Goal: Find contact information: Find contact information

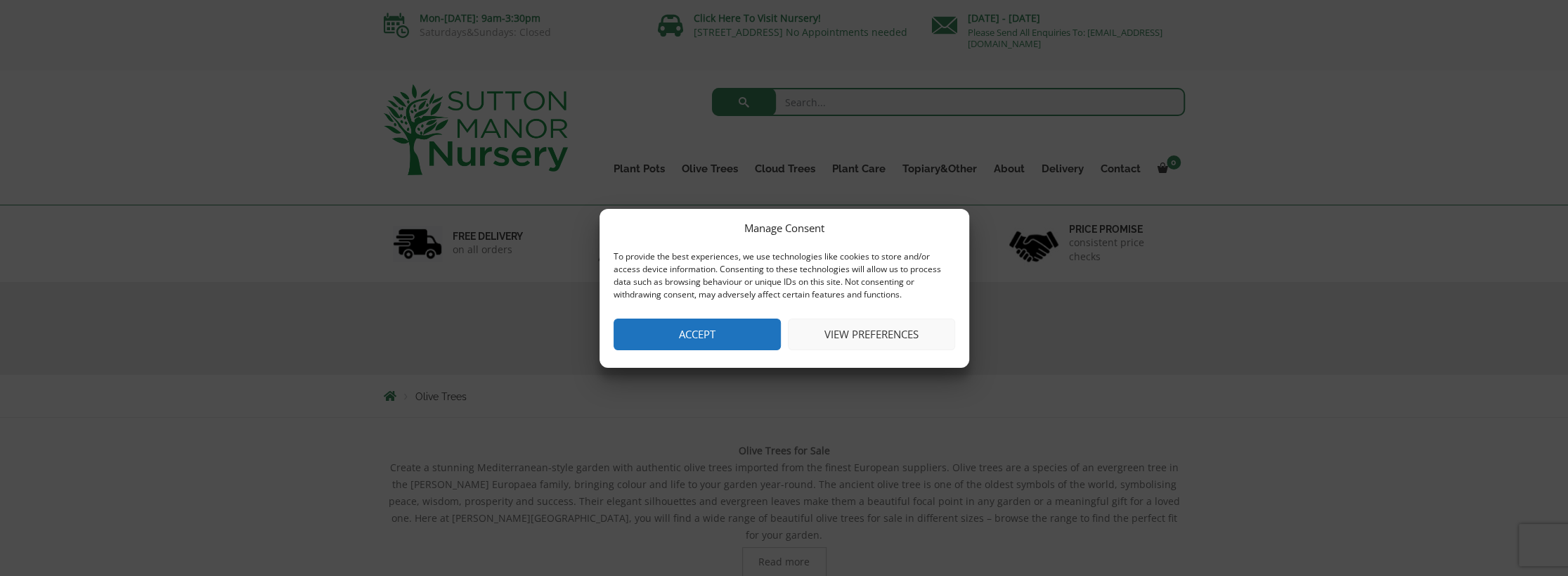
click at [639, 322] on button "Accept" at bounding box center [696, 334] width 167 height 32
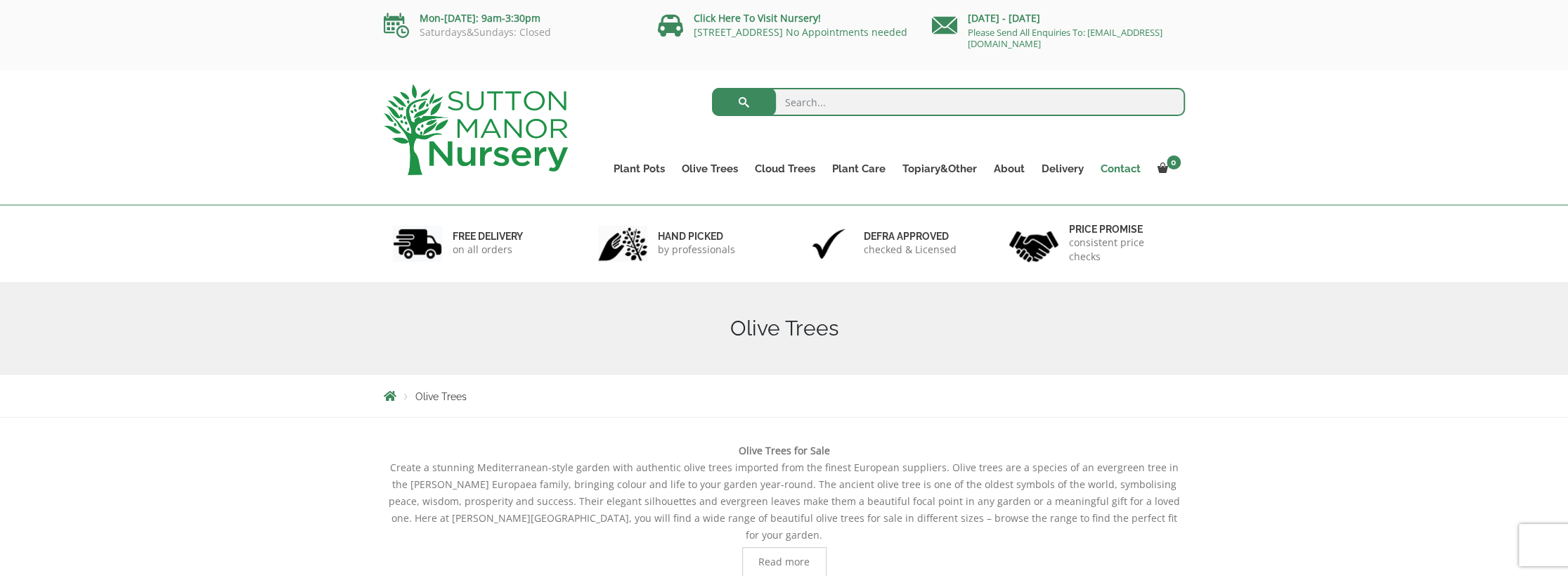
click at [1128, 170] on link "Contact" at bounding box center [1121, 169] width 57 height 20
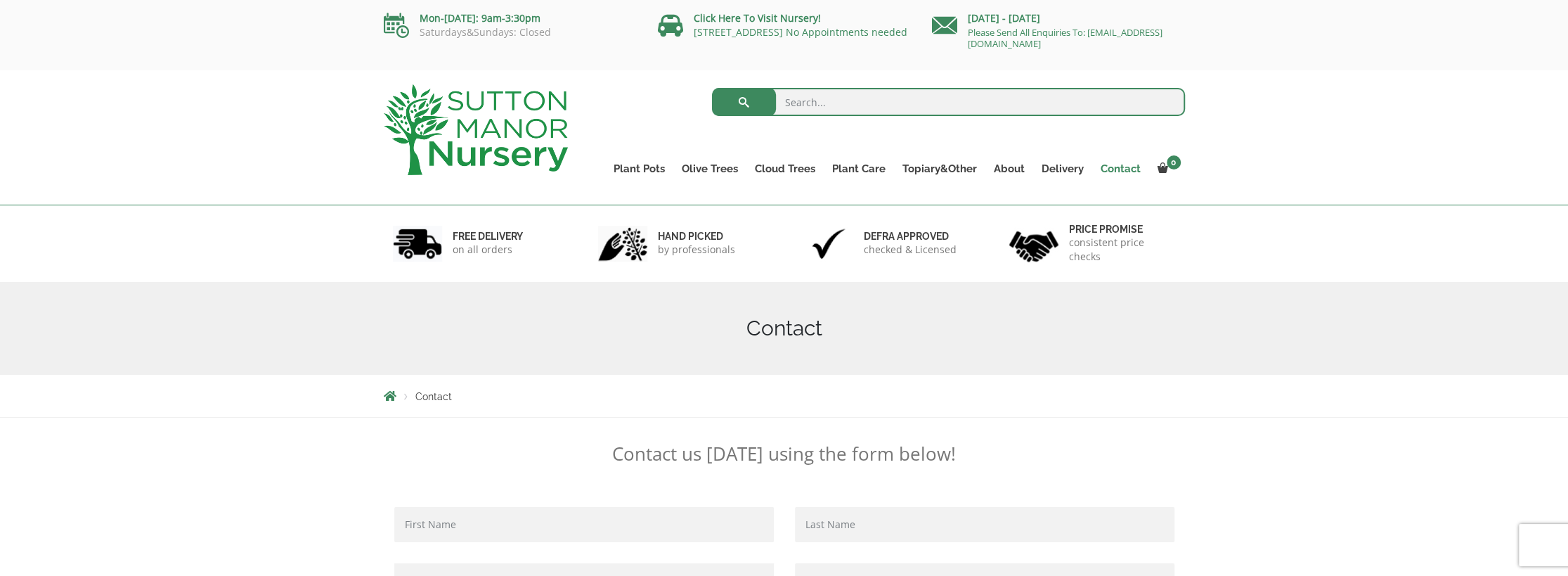
click at [1116, 166] on link "Contact" at bounding box center [1121, 169] width 57 height 20
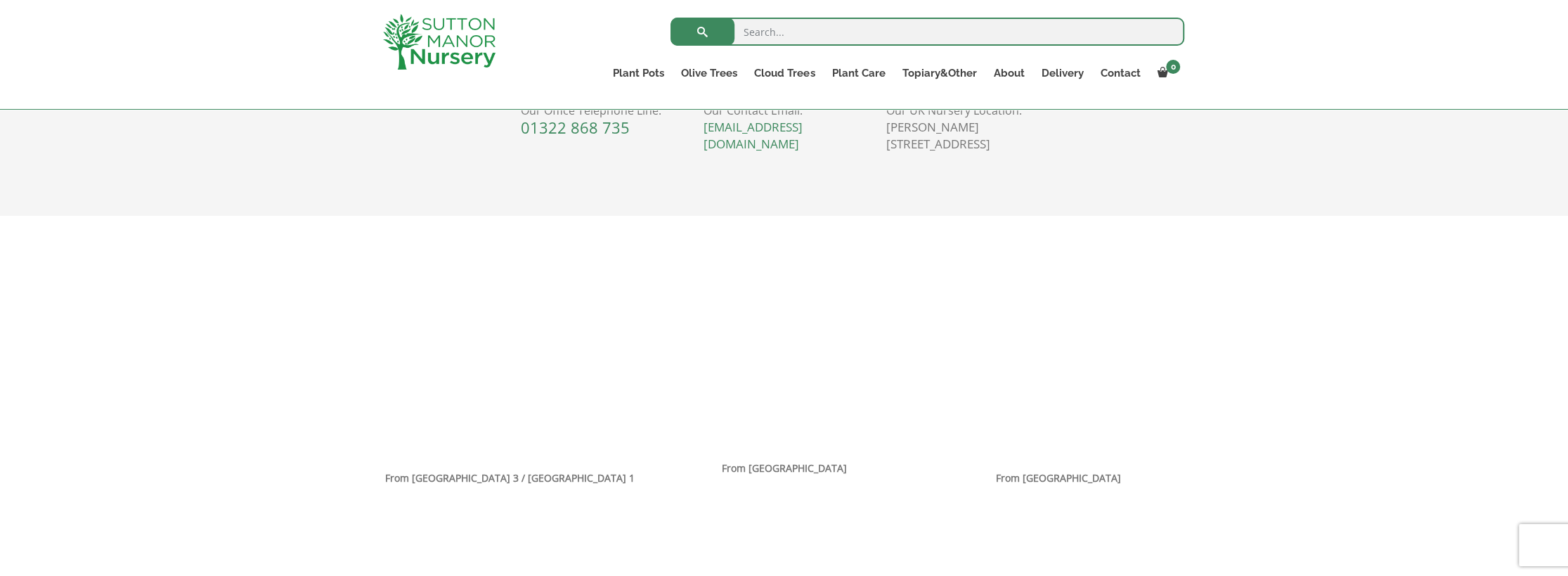
scroll to position [678, 0]
